Goal: Task Accomplishment & Management: Use online tool/utility

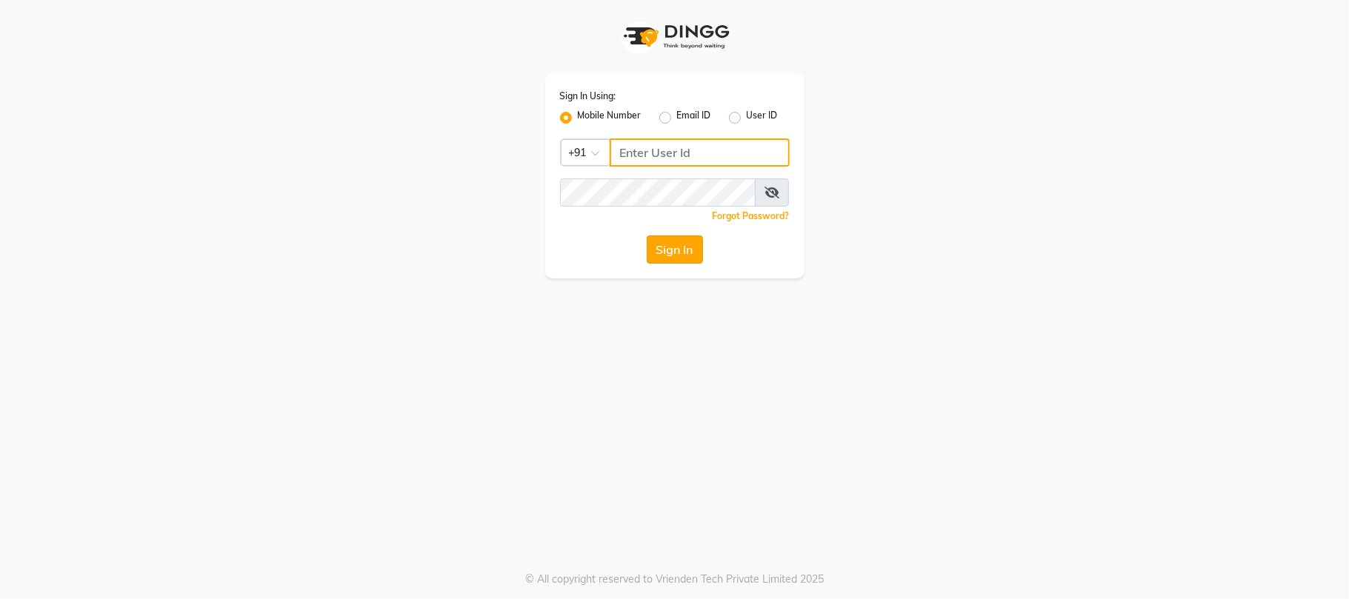
type input "7219821253"
click at [676, 250] on button "Sign In" at bounding box center [675, 250] width 56 height 28
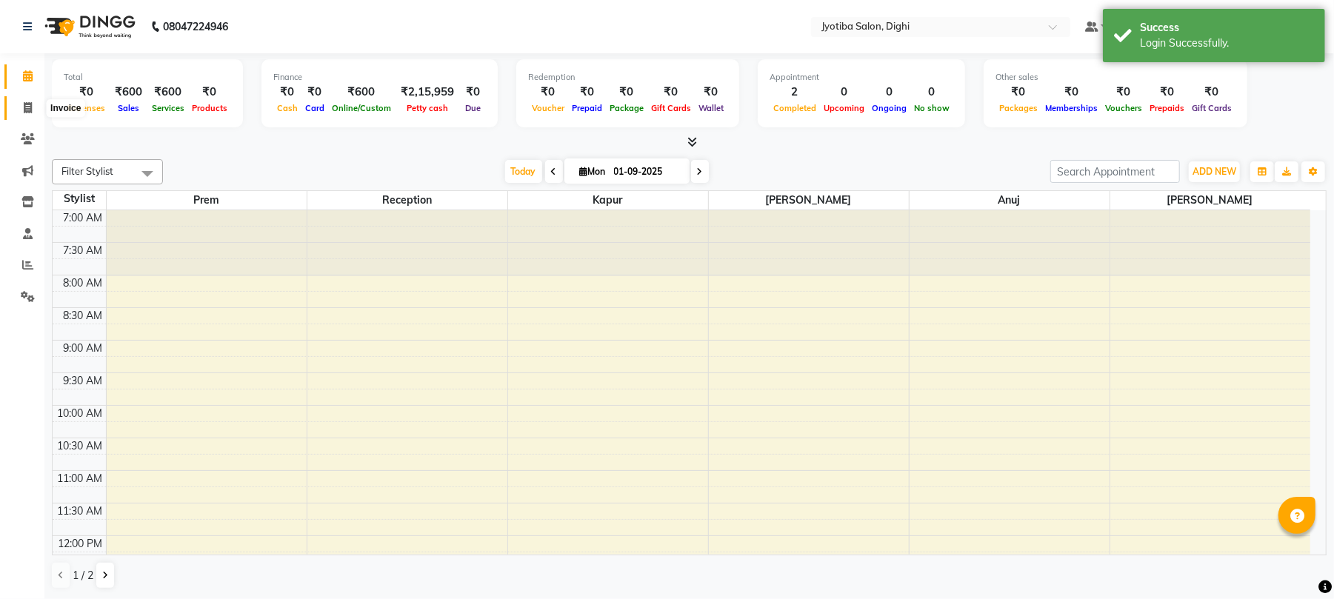
click at [21, 108] on span at bounding box center [28, 108] width 26 height 17
select select "service"
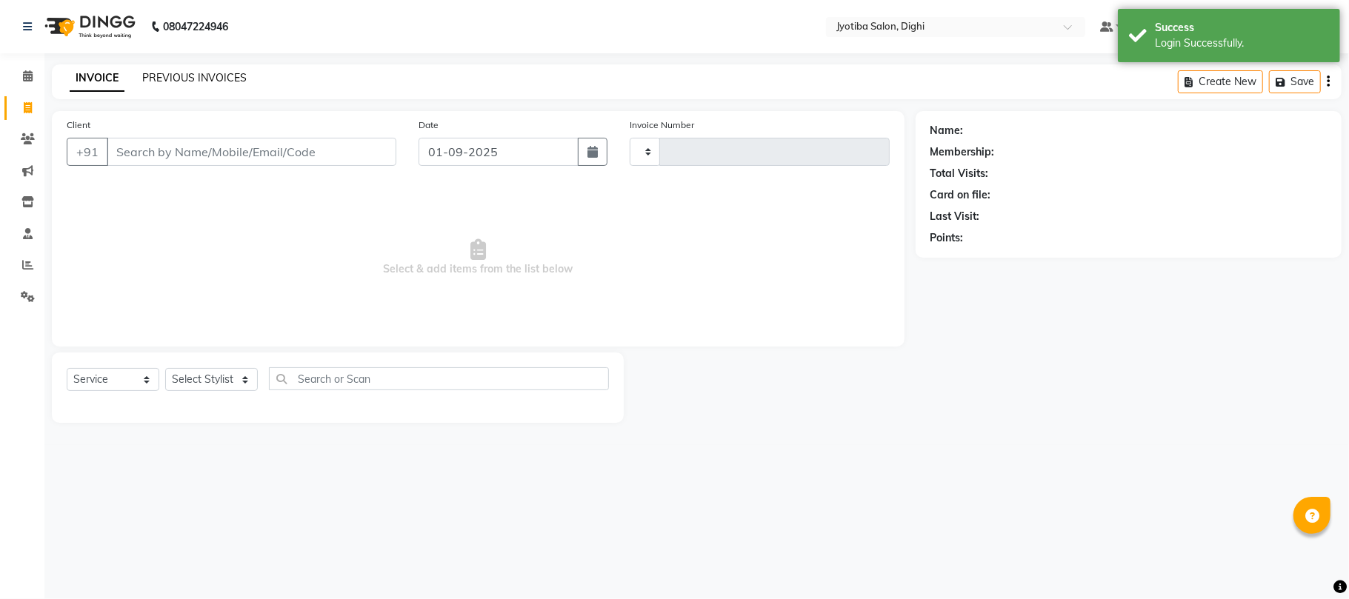
type input "0860"
select select "643"
drag, startPoint x: 30, startPoint y: 77, endPoint x: 27, endPoint y: 89, distance: 12.2
click at [27, 78] on icon at bounding box center [28, 75] width 10 height 11
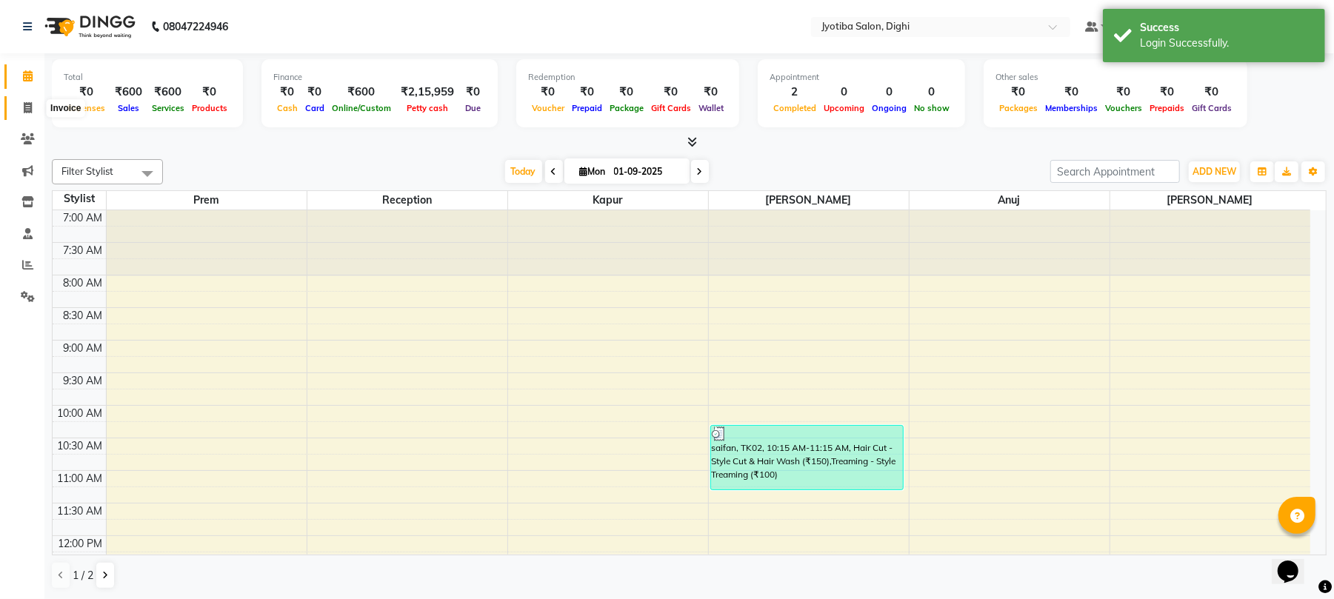
click at [19, 110] on span at bounding box center [28, 108] width 26 height 17
select select "643"
select select "service"
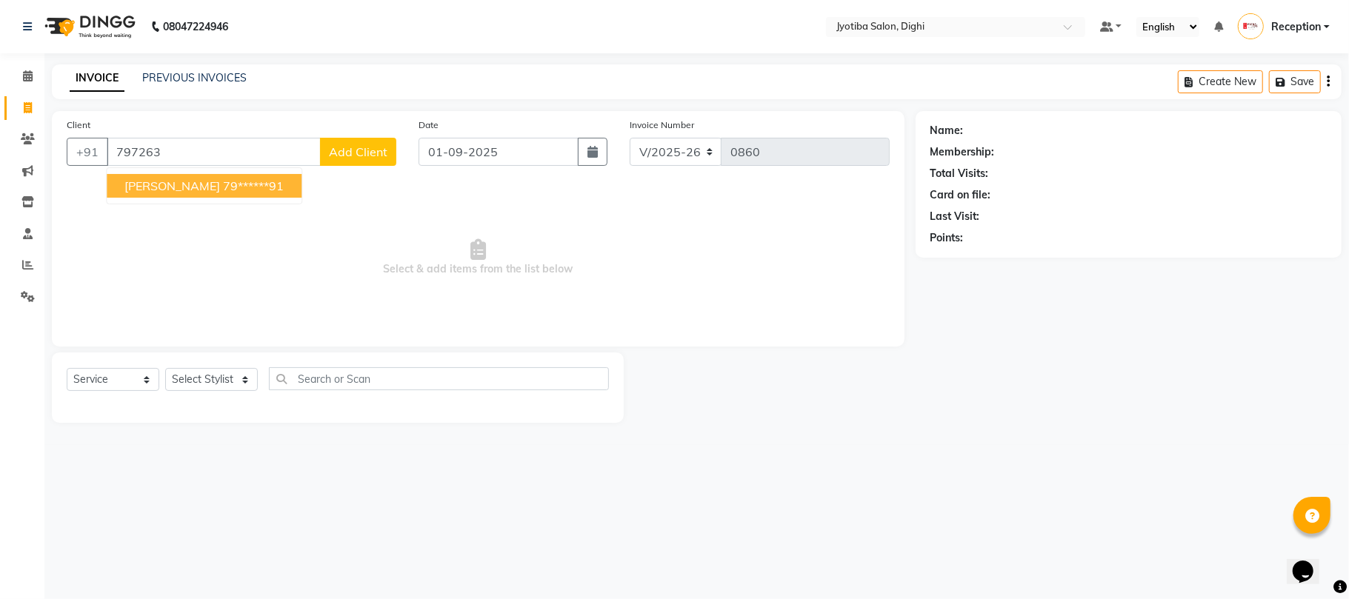
click at [223, 184] on ngb-highlight "79******91" at bounding box center [253, 186] width 61 height 15
type input "79******91"
drag, startPoint x: 191, startPoint y: 184, endPoint x: 204, endPoint y: 220, distance: 38.7
click at [191, 184] on span "Select & add items from the list below" at bounding box center [478, 258] width 823 height 148
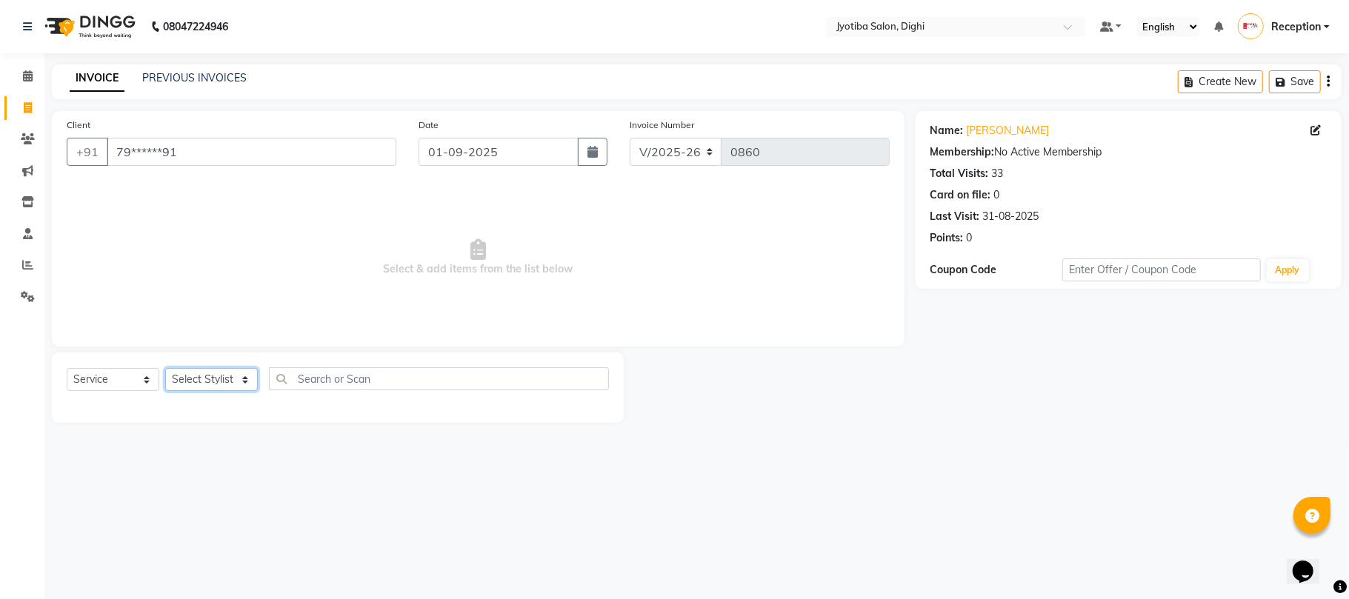
click at [193, 372] on select "Select Stylist anuj [PERSON_NAME] Prem Reception [PERSON_NAME]" at bounding box center [211, 379] width 93 height 23
select select "59471"
click at [165, 368] on select "Select Stylist anuj [PERSON_NAME] Prem Reception [PERSON_NAME]" at bounding box center [211, 379] width 93 height 23
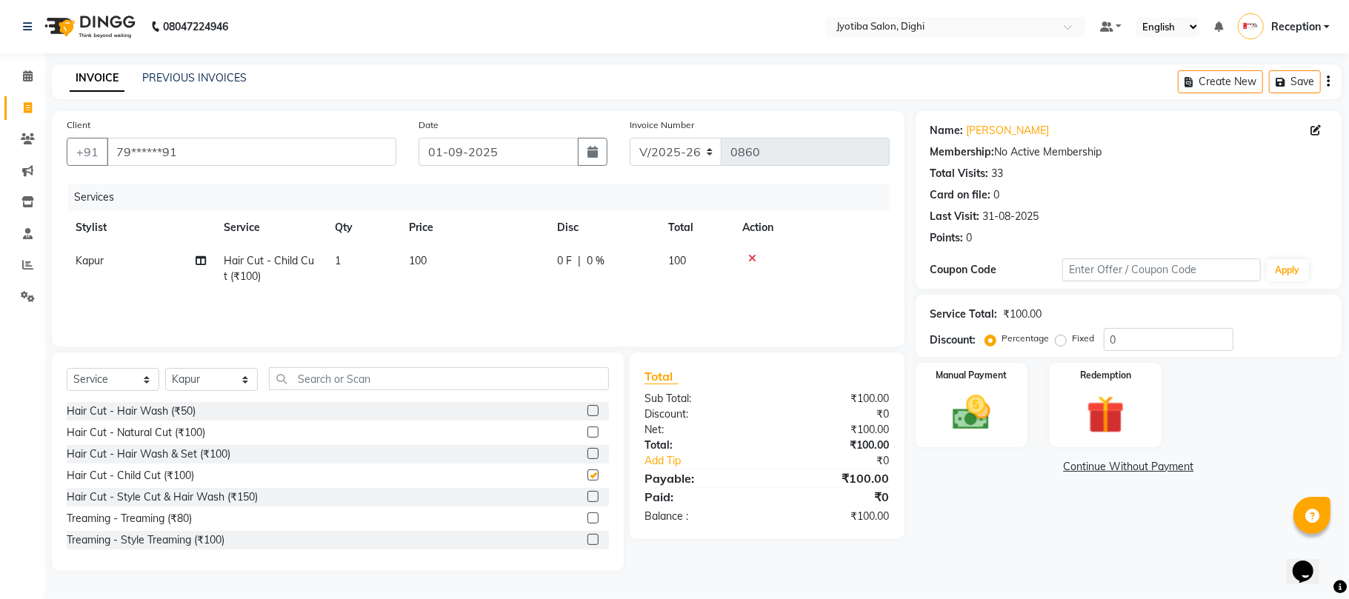
checkbox input "false"
click at [587, 540] on label at bounding box center [592, 539] width 11 height 11
click at [587, 540] on input "checkbox" at bounding box center [592, 541] width 10 height 10
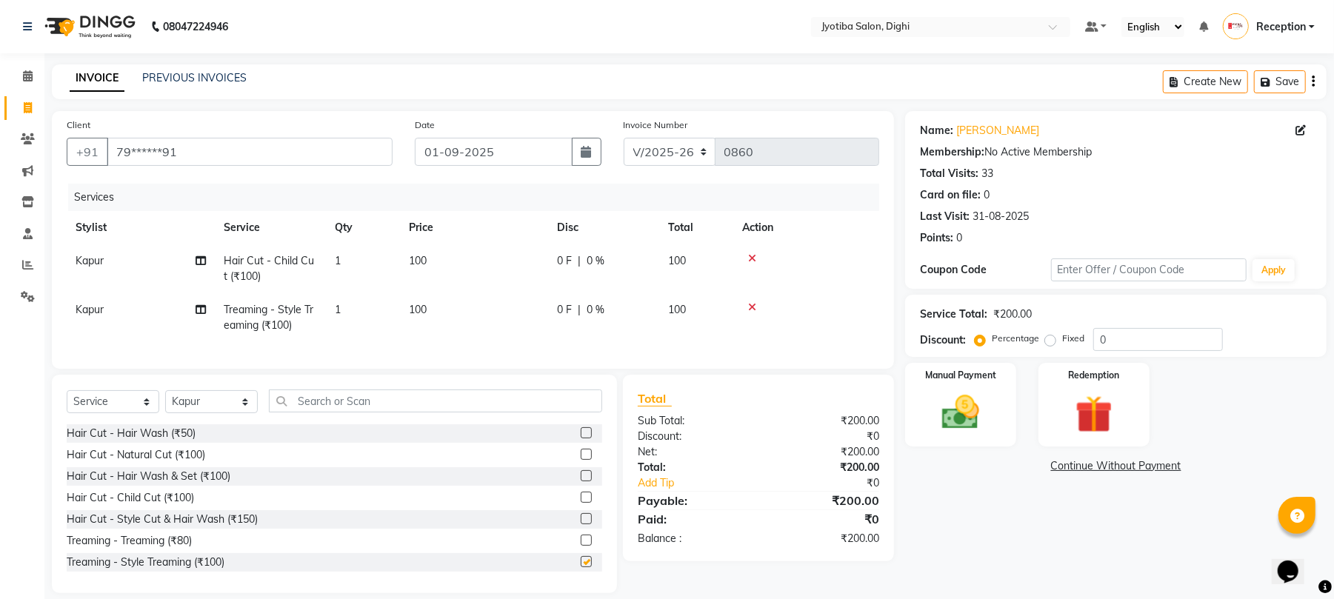
checkbox input "false"
click at [753, 306] on icon at bounding box center [752, 307] width 8 height 10
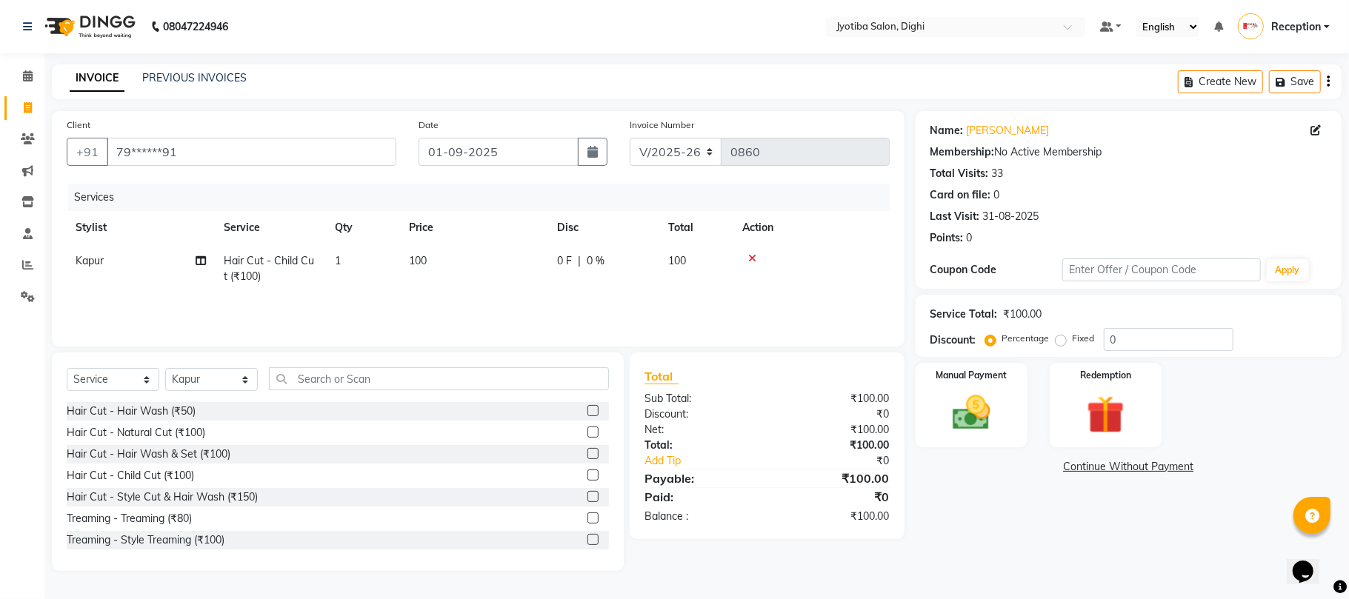
click at [1080, 462] on link "Continue Without Payment" at bounding box center [1129, 467] width 420 height 16
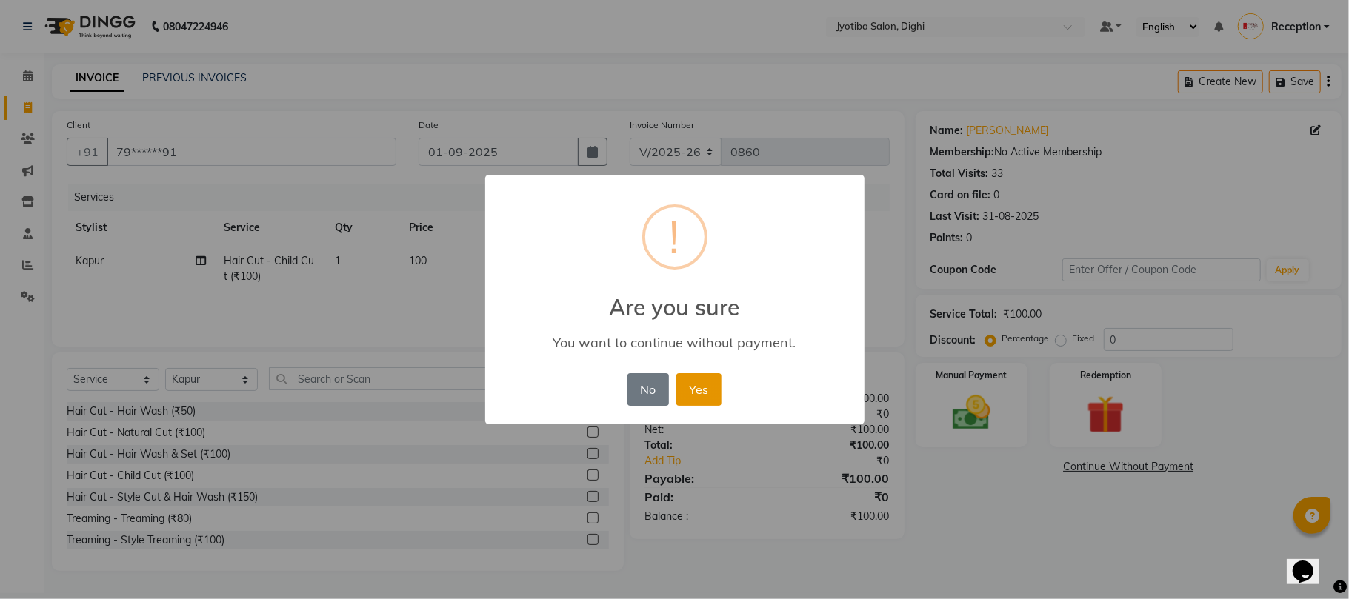
click at [705, 391] on button "Yes" at bounding box center [698, 389] width 45 height 33
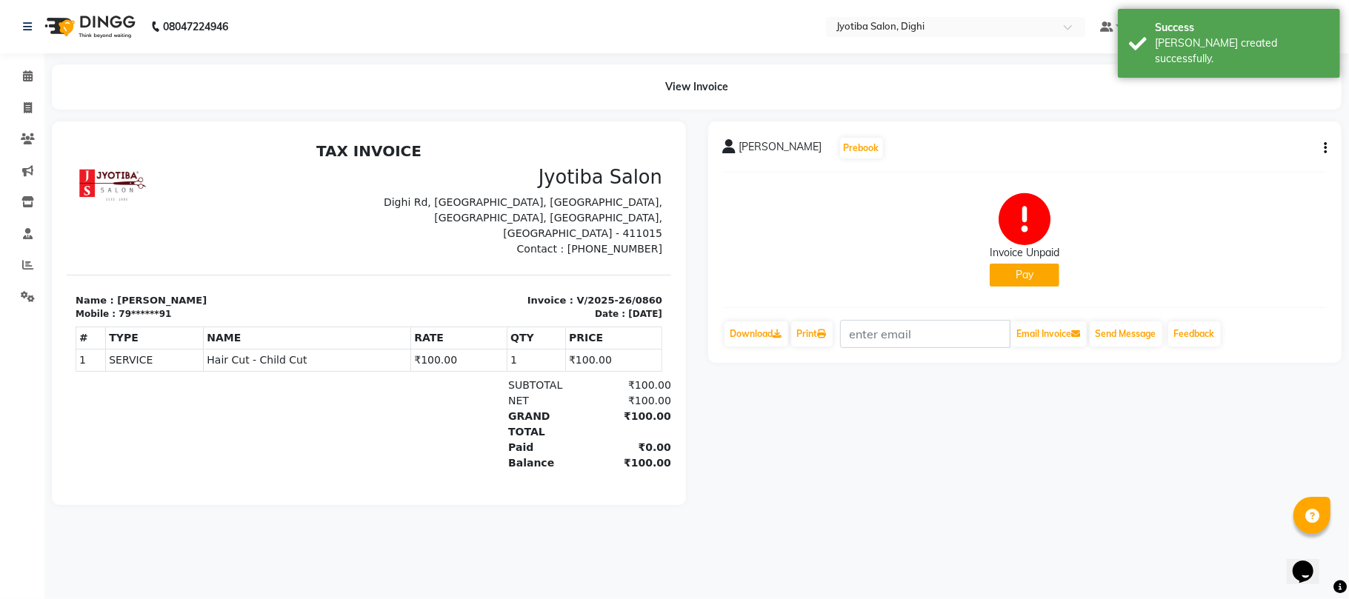
click at [1005, 274] on button "Pay" at bounding box center [1025, 275] width 70 height 23
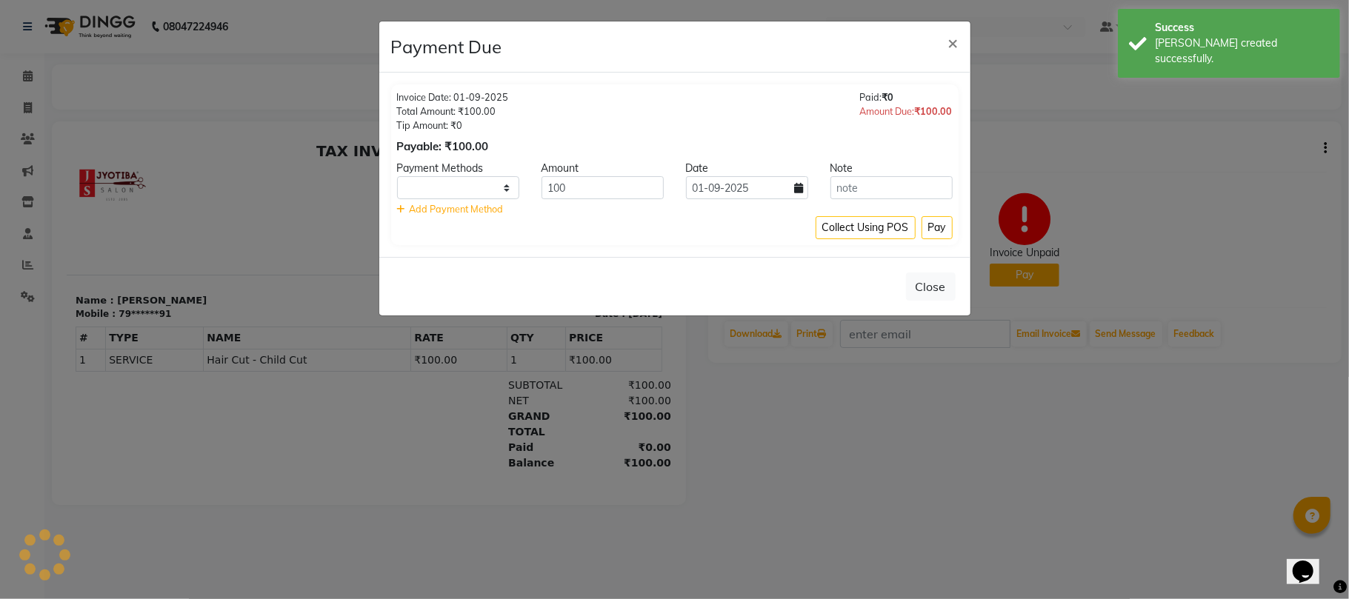
select select "1"
click at [937, 224] on button "Pay" at bounding box center [937, 227] width 31 height 23
